Goal: Task Accomplishment & Management: Manage account settings

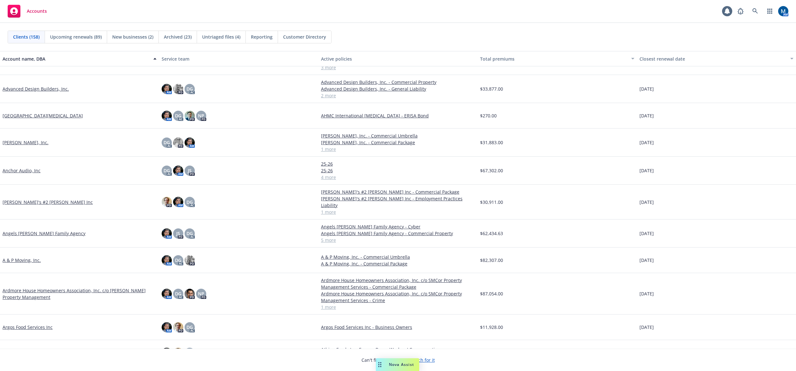
scroll to position [255, 0]
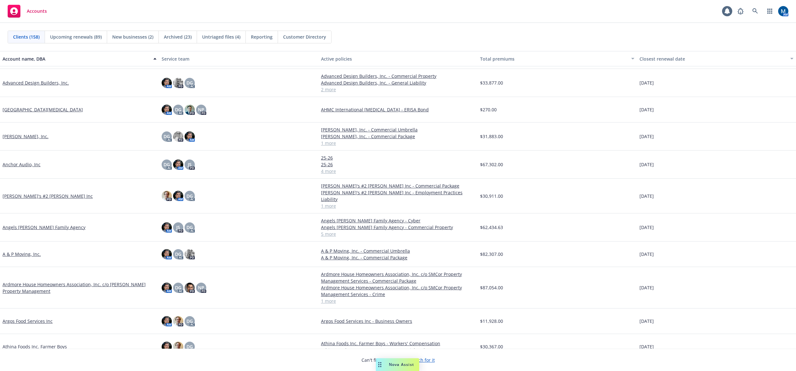
click at [54, 224] on link "Angels Foster Family Agency" at bounding box center [44, 227] width 83 height 7
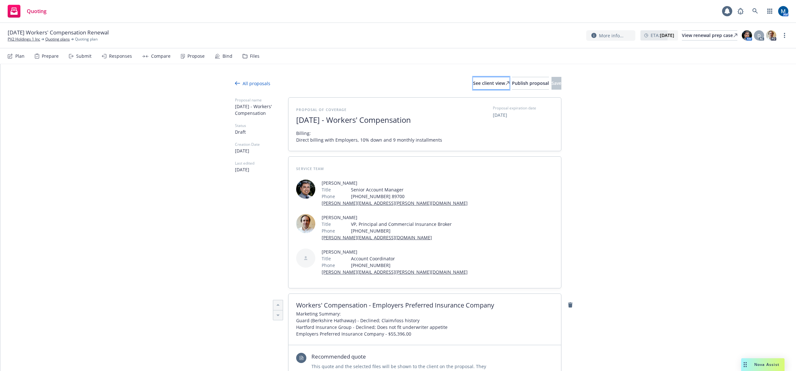
click at [473, 85] on div "See client view" at bounding box center [491, 83] width 36 height 12
type textarea "x"
click at [701, 36] on div "View renewal prep case" at bounding box center [709, 36] width 55 height 10
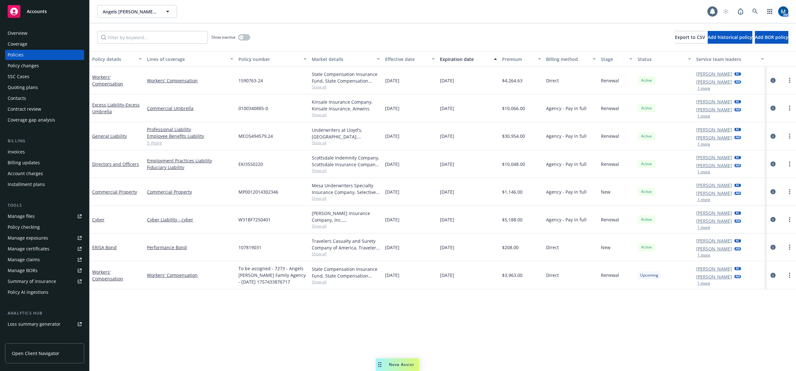
click at [38, 15] on div "Accounts" at bounding box center [45, 11] width 74 height 13
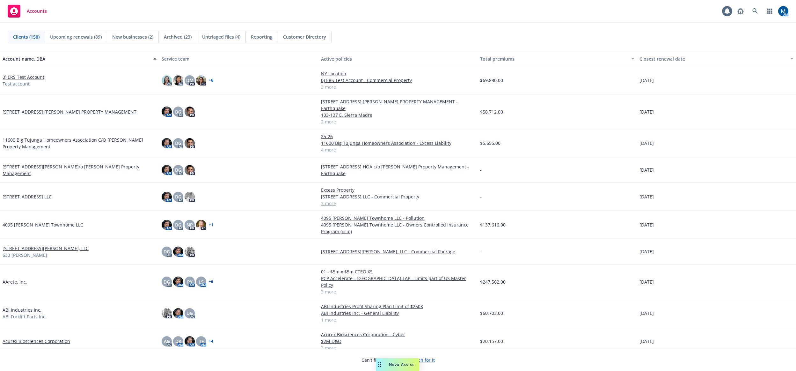
click at [379, 33] on div "Clients (158) Upcoming renewals (89) New businesses (2) Archived (23) Untriaged…" at bounding box center [398, 37] width 780 height 13
click at [374, 20] on div "Accounts 1 AM" at bounding box center [398, 11] width 796 height 23
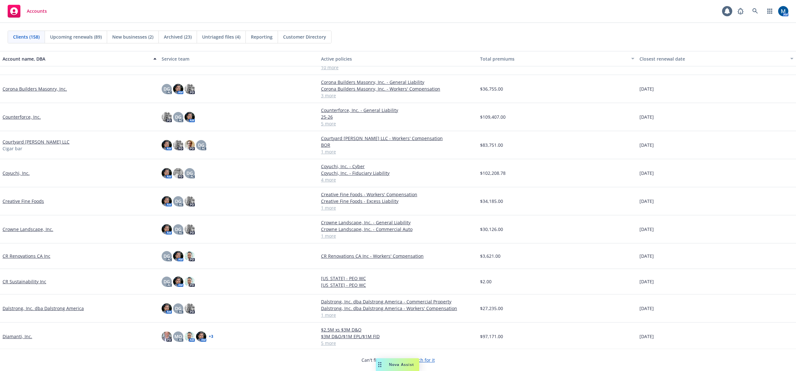
scroll to position [860, 0]
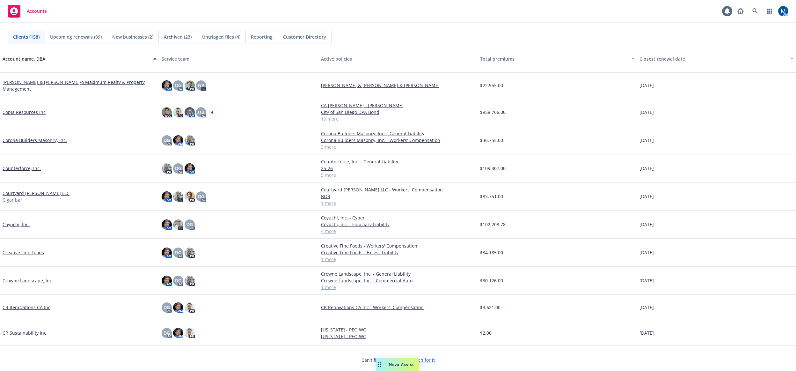
click at [269, 37] on span "Reporting" at bounding box center [262, 36] width 22 height 7
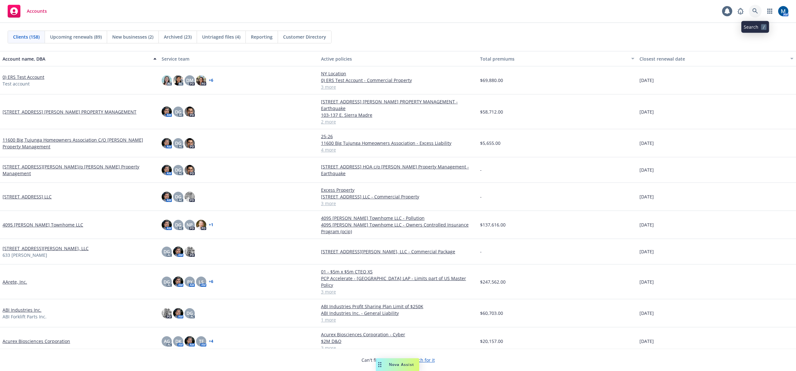
click at [752, 11] on link at bounding box center [755, 11] width 13 height 13
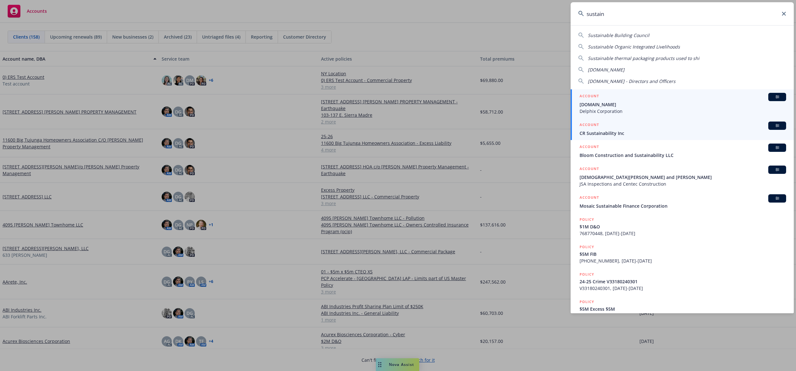
type input "sustain"
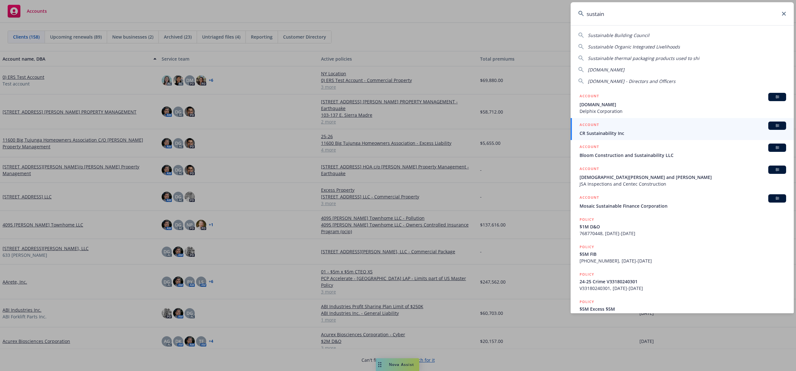
click at [630, 134] on span "CR Sustainability Inc" at bounding box center [682, 133] width 206 height 7
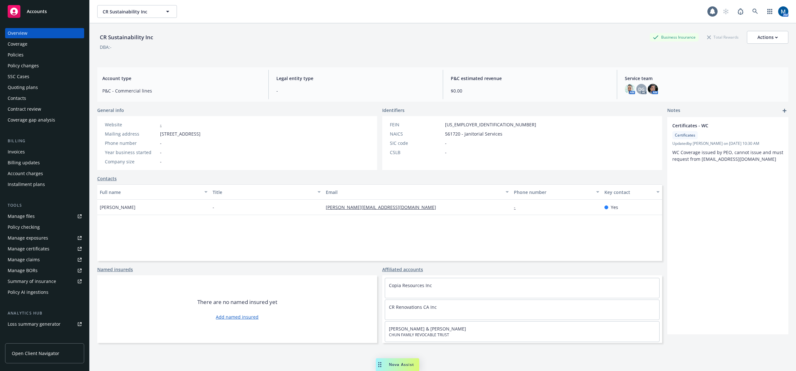
click at [50, 53] on div "Policies" at bounding box center [45, 55] width 74 height 10
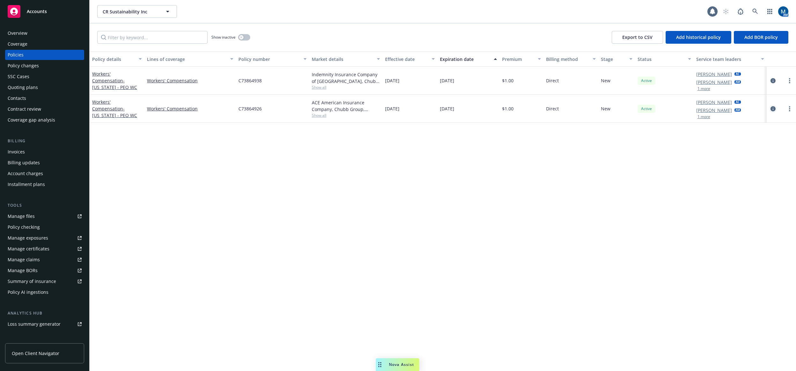
click at [770, 109] on link "circleInformation" at bounding box center [773, 109] width 8 height 8
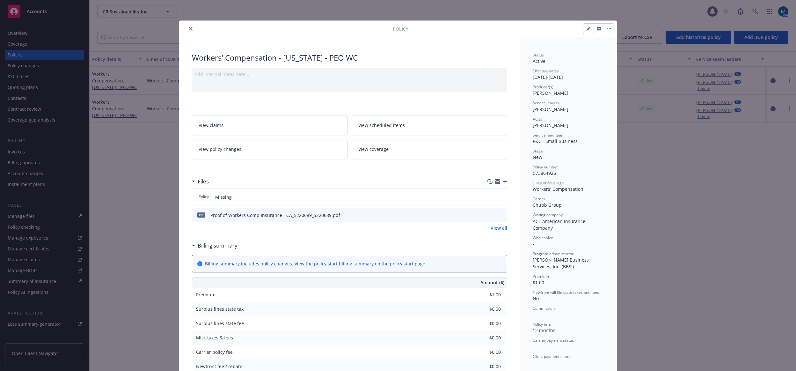
drag, startPoint x: 394, startPoint y: 44, endPoint x: 491, endPoint y: 36, distance: 97.2
click at [394, 44] on div "Workers' Compensation - California - PEO WC Add internal notes here... View cla…" at bounding box center [349, 284] width 341 height 494
click at [586, 27] on icon "button" at bounding box center [588, 29] width 4 height 4
select select "NEW"
select select "12"
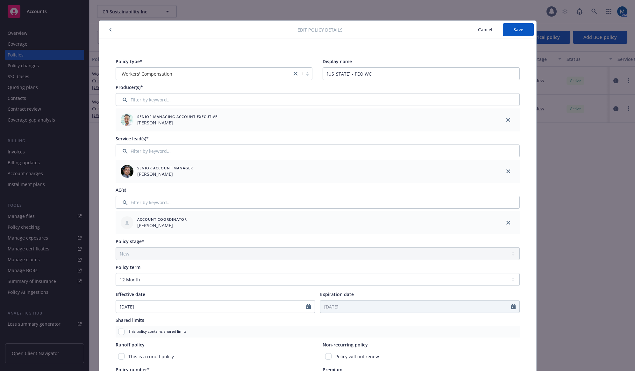
click at [482, 28] on span "Cancel" at bounding box center [485, 29] width 14 height 6
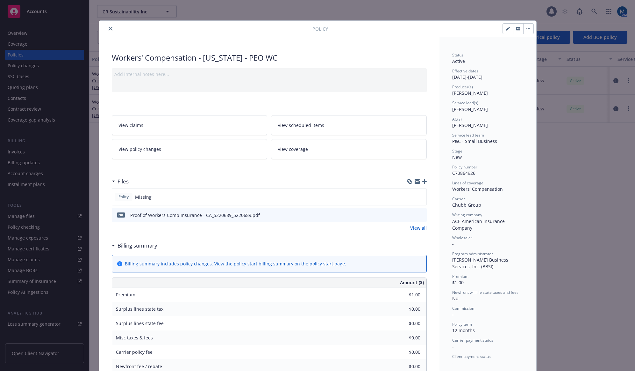
click at [169, 150] on link "View policy changes" at bounding box center [190, 149] width 156 height 20
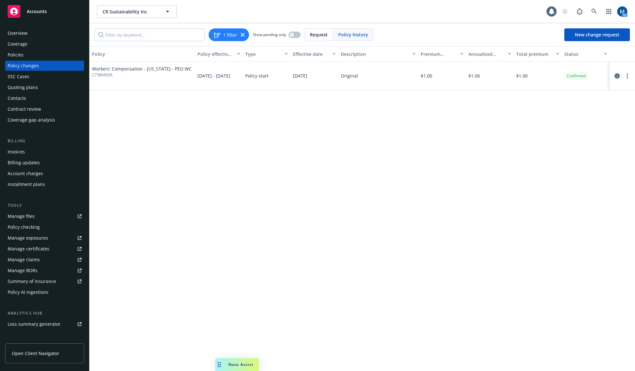
click at [617, 76] on icon "circleInformation" at bounding box center [617, 75] width 5 height 5
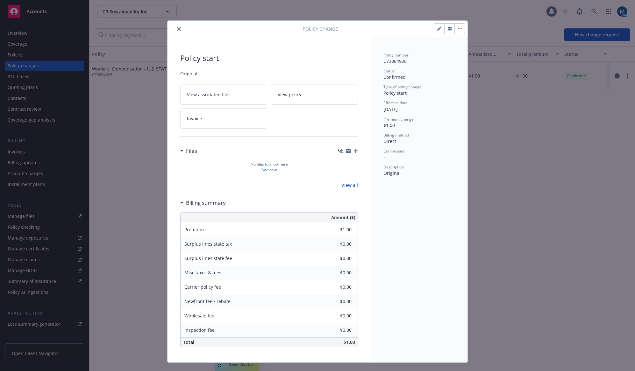
click at [460, 28] on button "button" at bounding box center [460, 29] width 10 height 10
click at [476, 71] on link "Edit billing info" at bounding box center [507, 71] width 109 height 13
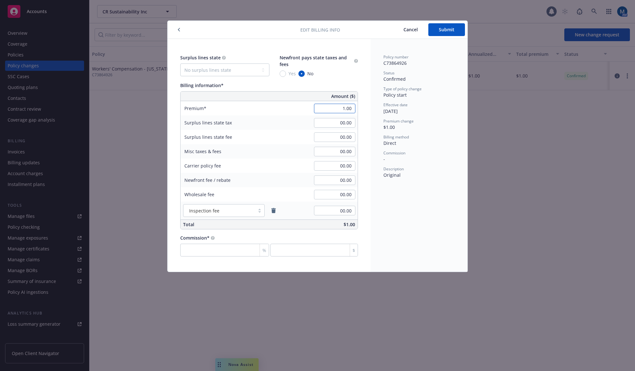
click at [341, 110] on input "1.00" at bounding box center [334, 109] width 41 height 10
type input "31,000.00"
click at [235, 249] on input "number" at bounding box center [224, 249] width 89 height 13
type input "1"
type input "310"
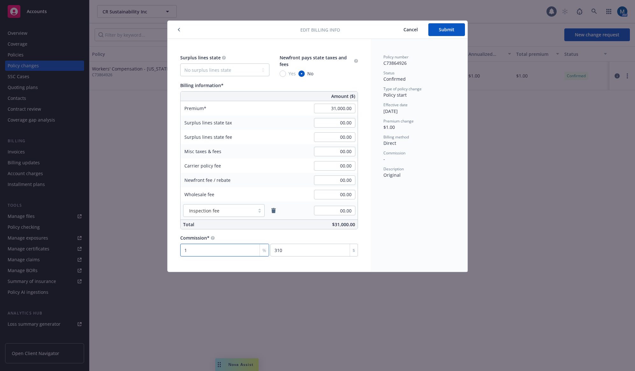
type input "12"
type input "3720"
type input "12.5"
type input "3875"
type input "12.5"
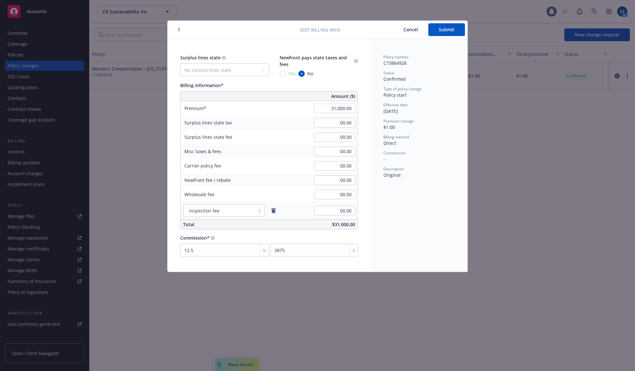
click at [404, 210] on div "Policy number C73864926 Status Confirmed Type of policy change Policy start Eff…" at bounding box center [419, 155] width 97 height 233
click at [457, 26] on button "Submit" at bounding box center [447, 29] width 37 height 13
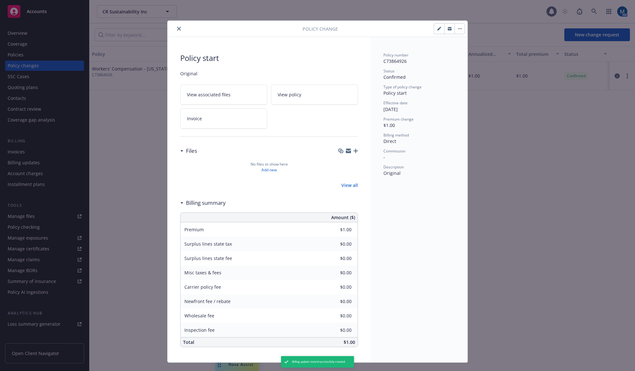
type input "$31,000.00"
click at [178, 30] on icon "close" at bounding box center [179, 29] width 4 height 4
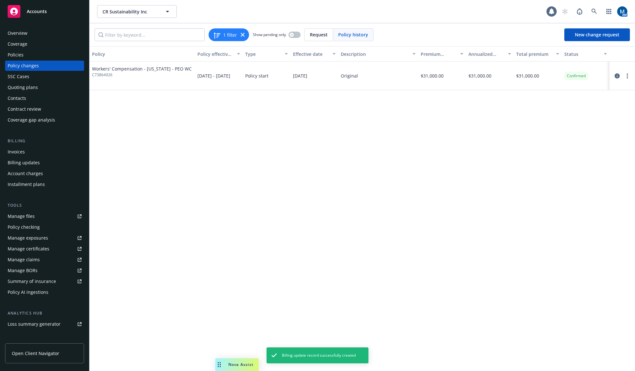
click at [40, 51] on div "Policies" at bounding box center [45, 55] width 74 height 10
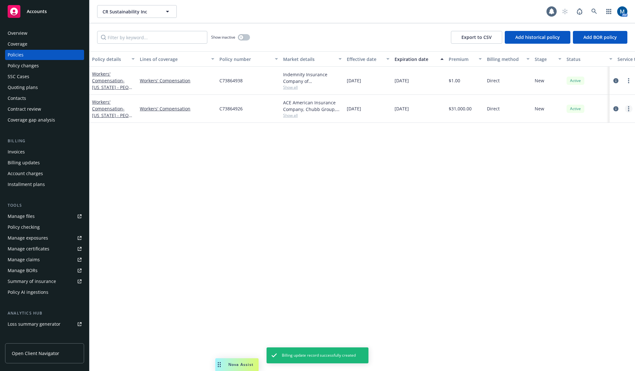
click at [629, 108] on circle "more" at bounding box center [628, 108] width 1 height 1
click at [603, 198] on link "Copy logging email" at bounding box center [595, 198] width 75 height 13
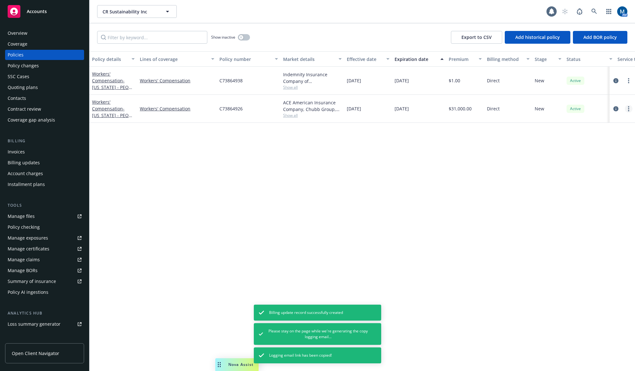
click at [630, 108] on link "more" at bounding box center [629, 109] width 8 height 8
click at [609, 197] on link "Copy logging email" at bounding box center [595, 198] width 75 height 13
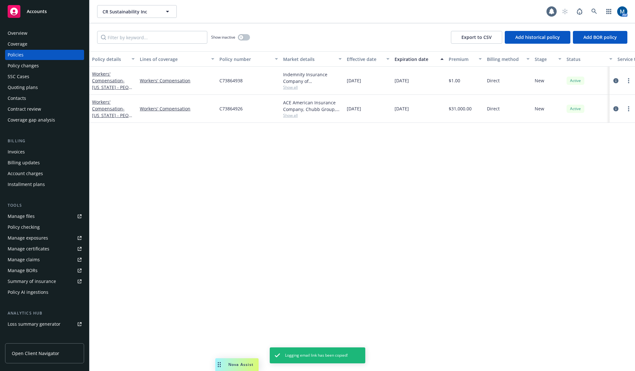
click at [38, 216] on link "Manage files" at bounding box center [44, 216] width 79 height 10
click at [47, 29] on div "Overview" at bounding box center [45, 33] width 74 height 10
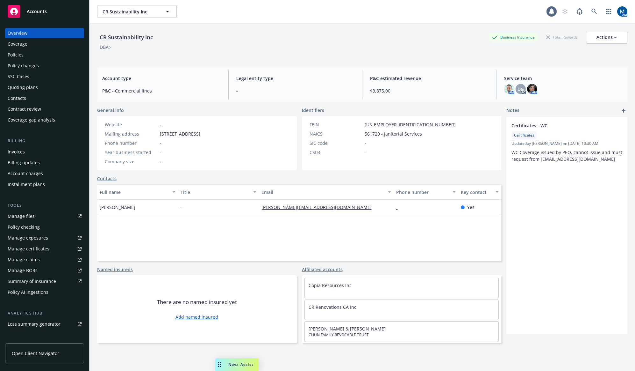
click at [25, 54] on div "Policies" at bounding box center [45, 55] width 74 height 10
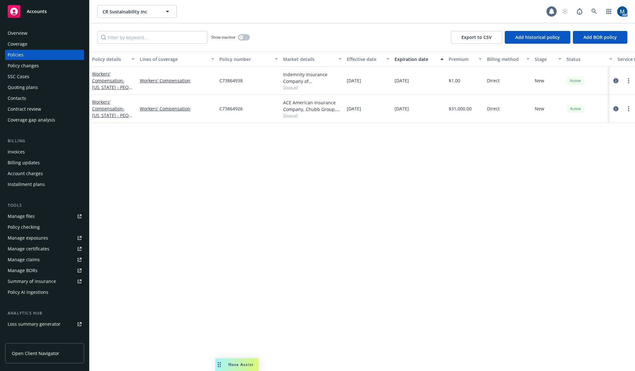
click at [395, 196] on div "Policy details Lines of coverage Policy number Market details Effective date Ex…" at bounding box center [363, 210] width 546 height 319
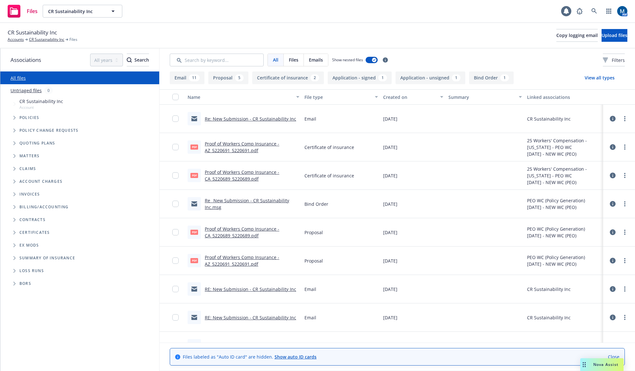
click at [254, 119] on link "Re: New Submission - CR Sustainability Inc" at bounding box center [250, 119] width 91 height 6
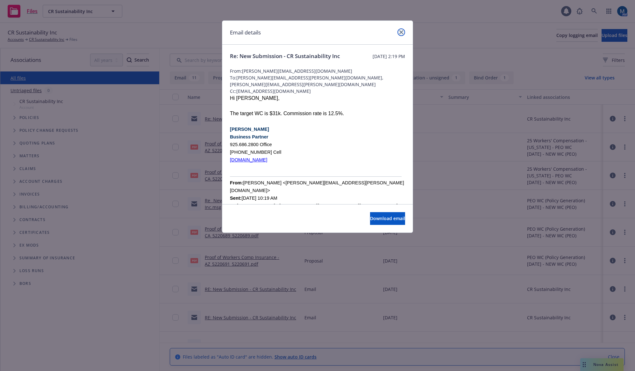
click at [401, 30] on link "close" at bounding box center [402, 32] width 8 height 8
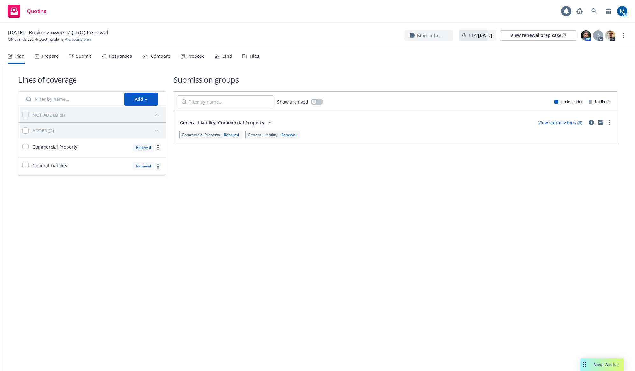
click at [200, 57] on div "Propose" at bounding box center [195, 56] width 17 height 5
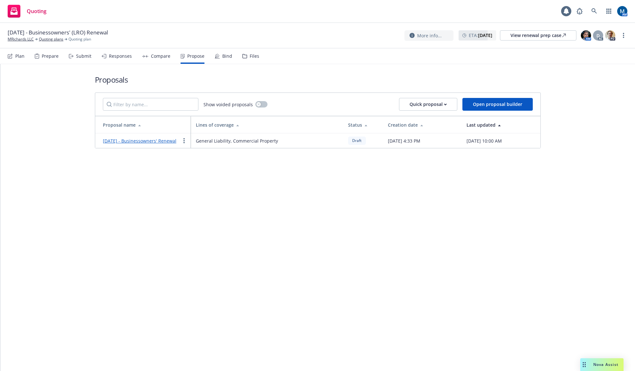
click at [125, 58] on div "Responses" at bounding box center [120, 56] width 23 height 5
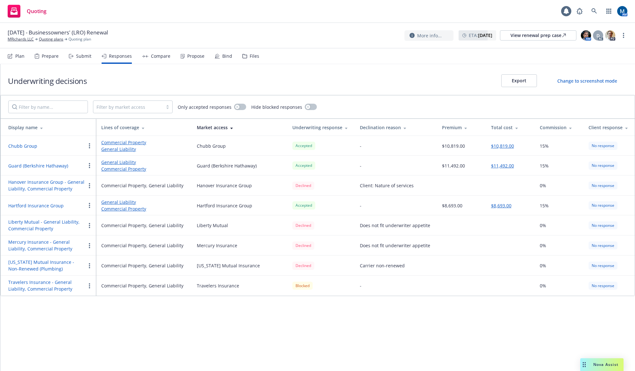
click at [189, 58] on div "Propose" at bounding box center [195, 56] width 17 height 5
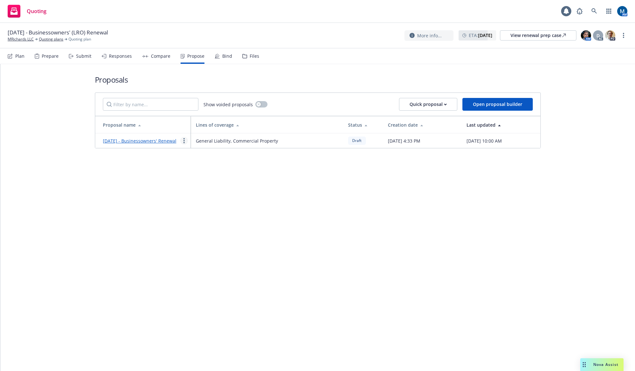
click at [184, 143] on icon "more" at bounding box center [184, 140] width 1 height 5
click at [211, 209] on span "See client view" at bounding box center [204, 210] width 47 height 6
click at [22, 40] on link "MRichards LLC" at bounding box center [21, 39] width 26 height 6
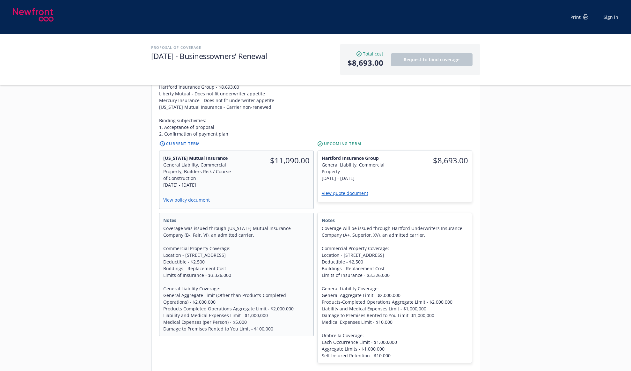
scroll to position [255, 0]
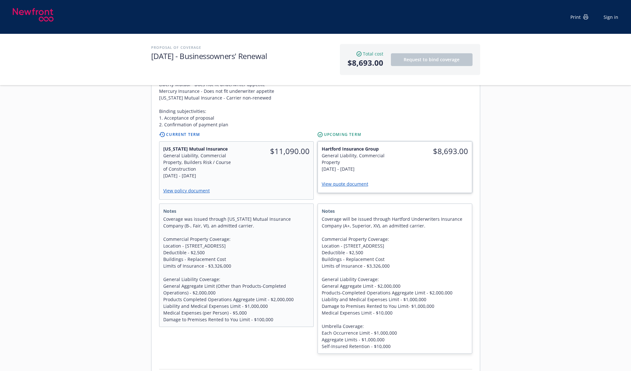
click at [359, 181] on link "View quote document" at bounding box center [348, 184] width 52 height 6
click at [347, 181] on link "View quote document" at bounding box center [348, 184] width 52 height 6
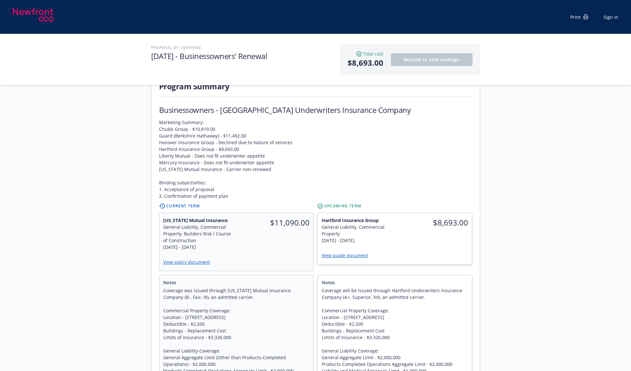
scroll to position [159, 0]
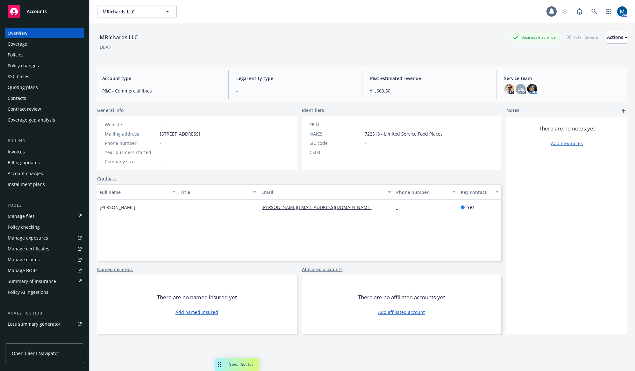
click at [34, 54] on div "Policies" at bounding box center [45, 55] width 74 height 10
